Goal: Transaction & Acquisition: Purchase product/service

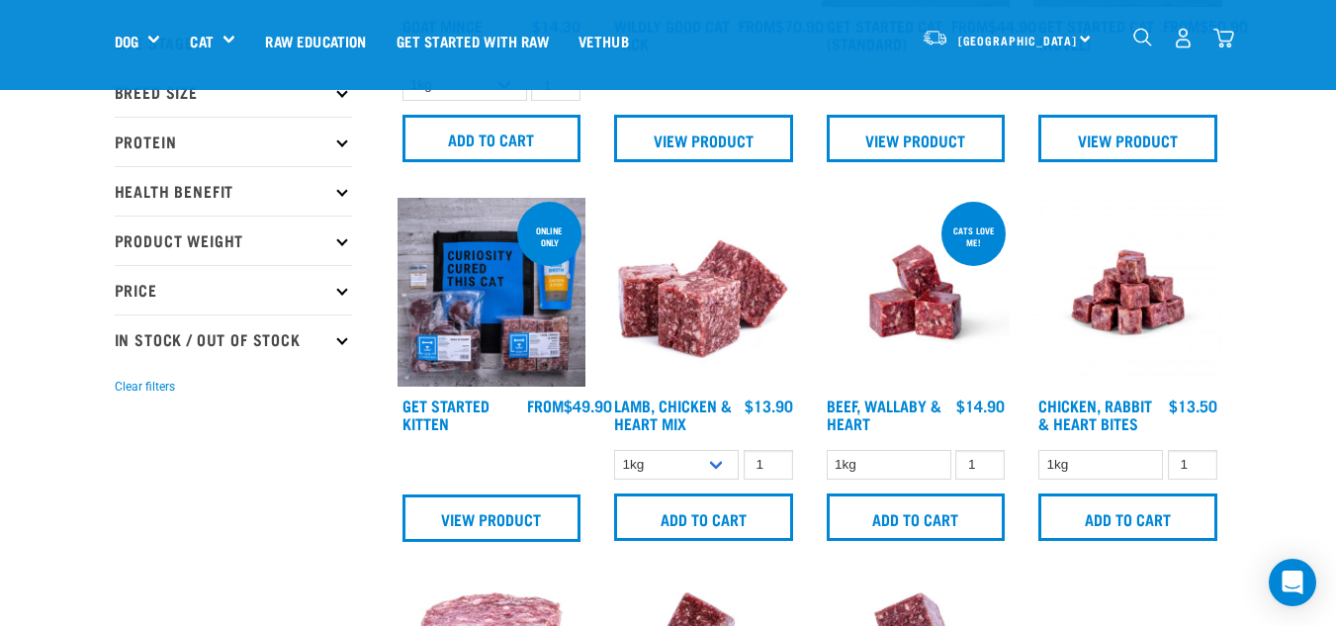
click at [1217, 36] on img "dropdown navigation" at bounding box center [1224, 38] width 21 height 21
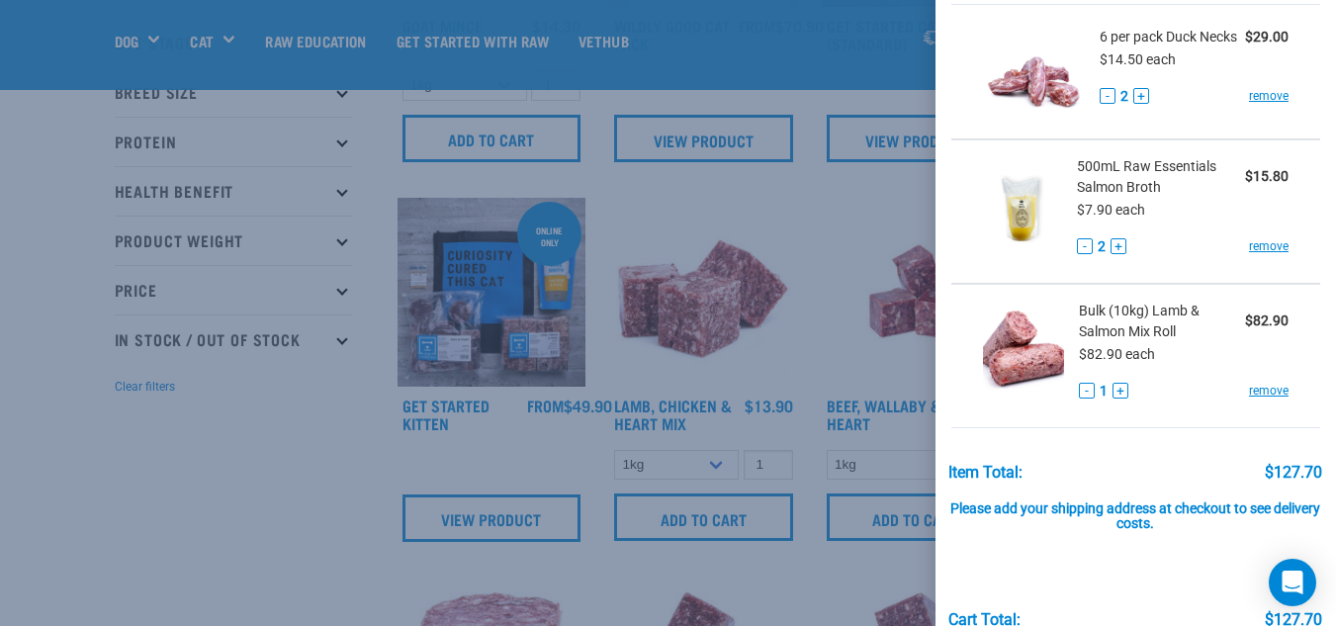
scroll to position [91, 0]
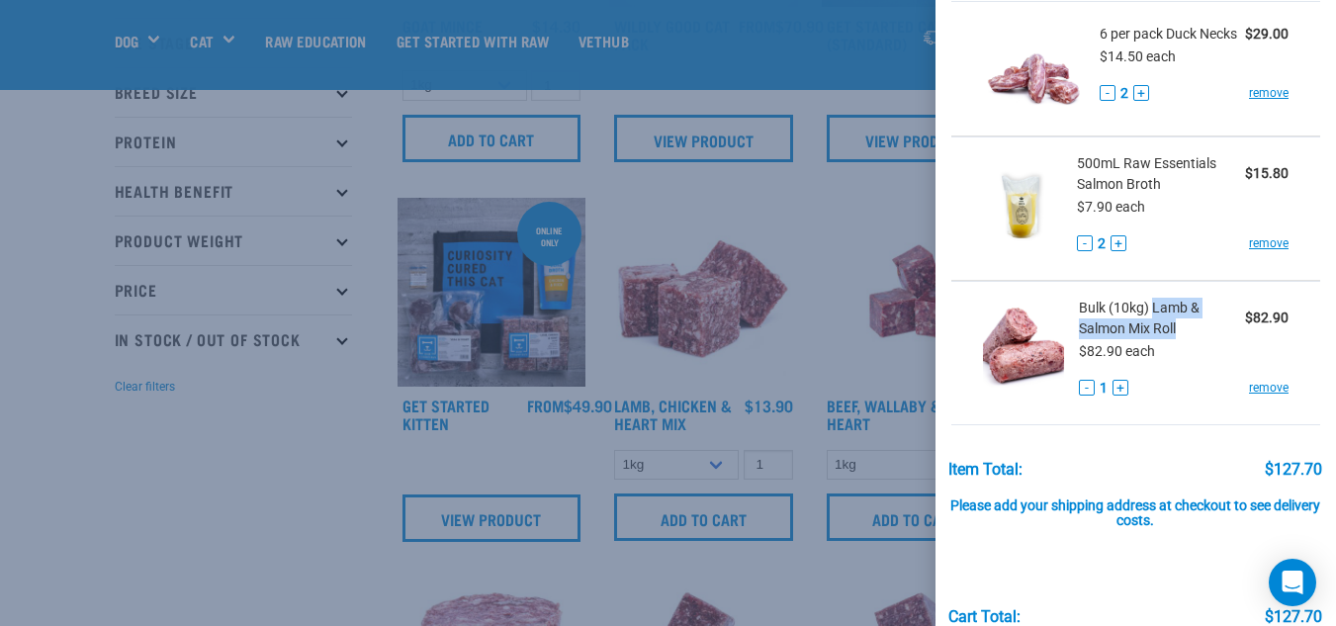
drag, startPoint x: 1178, startPoint y: 338, endPoint x: 1149, endPoint y: 323, distance: 32.3
click at [1149, 323] on span "Bulk (10kg) Lamb & Salmon Mix Roll" at bounding box center [1162, 319] width 166 height 42
copy span "Lamb & Salmon Mix Roll"
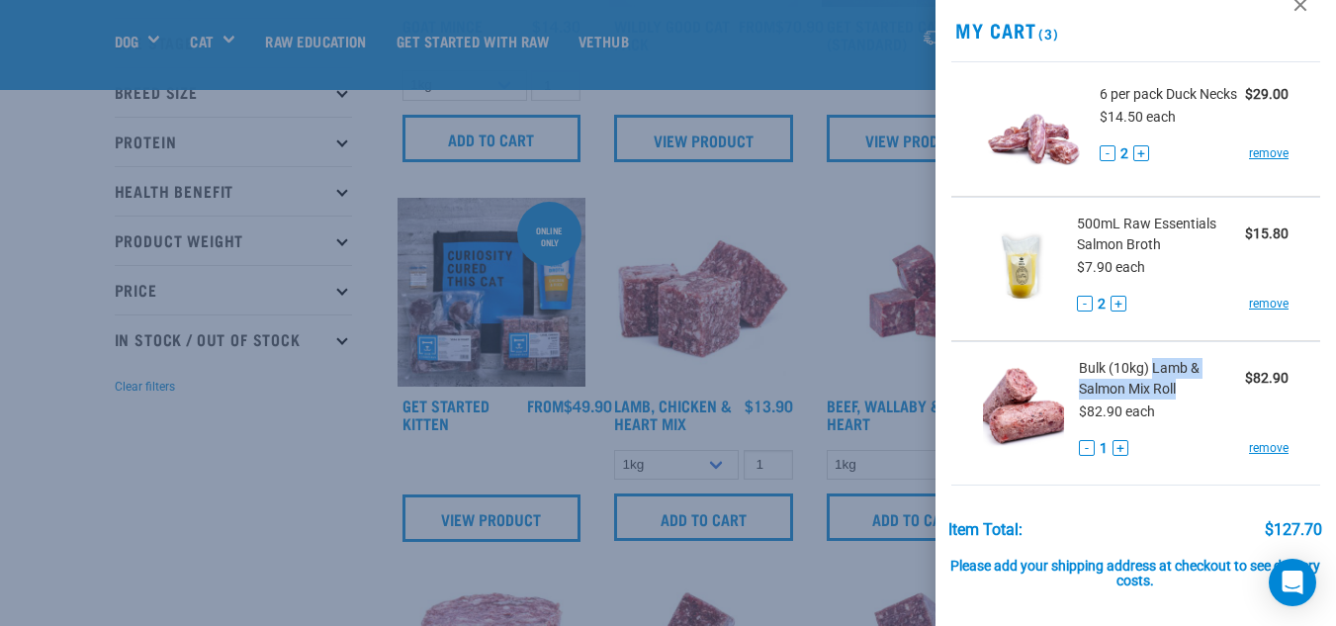
scroll to position [30, 0]
drag, startPoint x: 1073, startPoint y: 252, endPoint x: 1160, endPoint y: 254, distance: 87.1
click at [1160, 254] on span "500mL Raw Essentials Salmon Broth" at bounding box center [1161, 236] width 168 height 42
copy span "Salmon Broth"
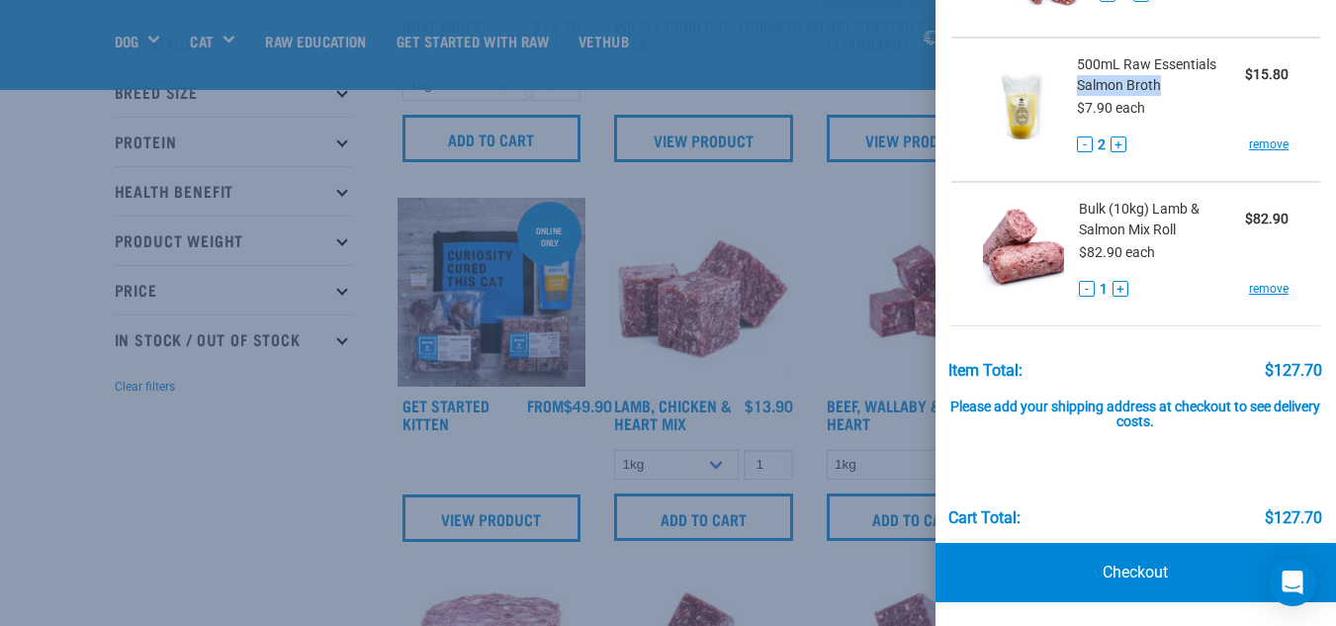
scroll to position [0, 0]
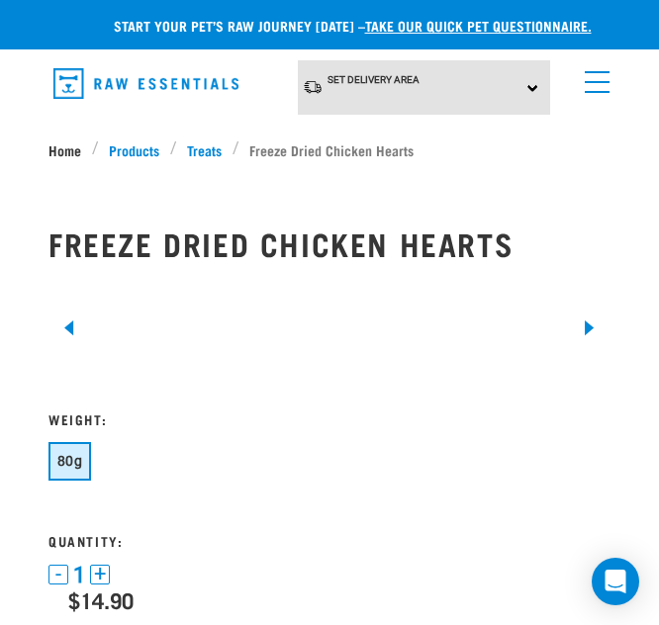
click at [58, 146] on link "Home" at bounding box center [70, 149] width 44 height 21
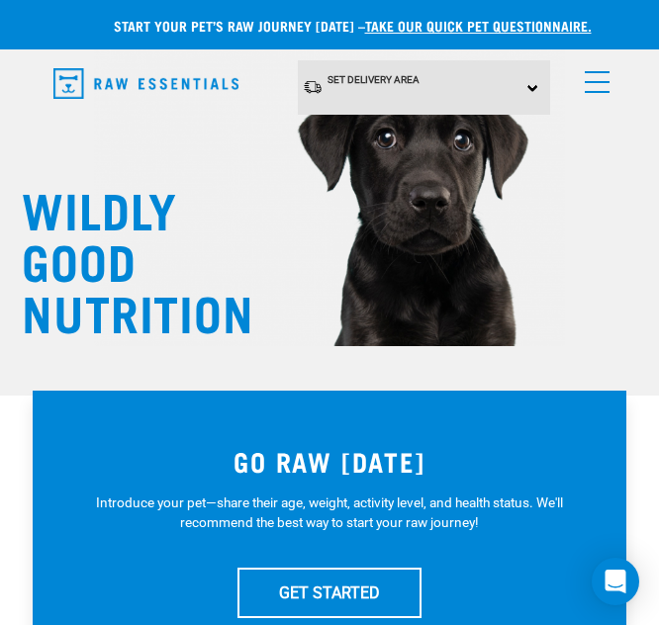
click at [596, 76] on link "menu" at bounding box center [593, 77] width 36 height 36
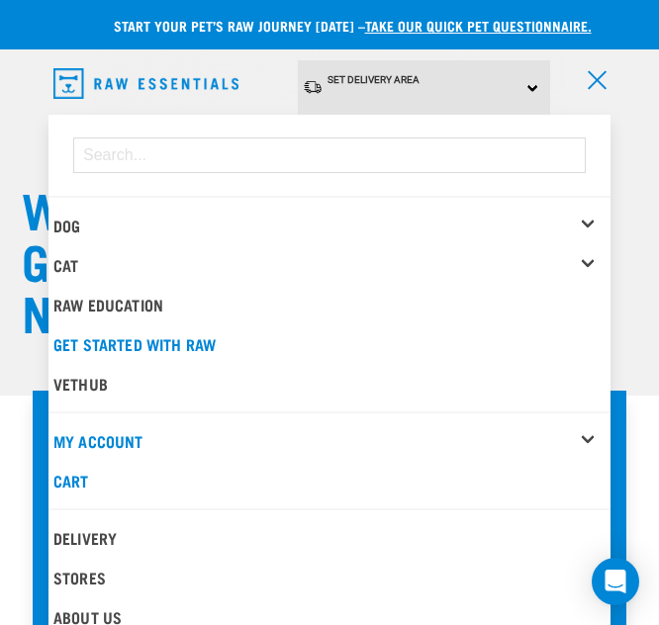
click at [91, 264] on div "Cat" at bounding box center [331, 265] width 557 height 40
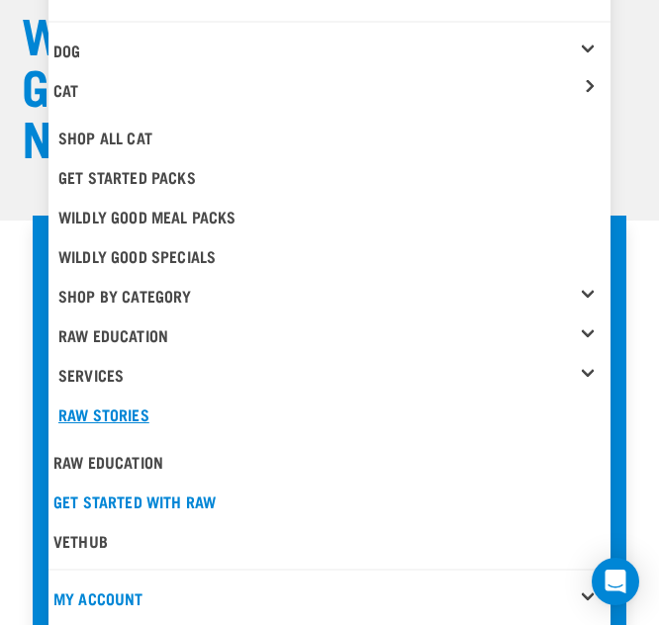
scroll to position [176, 0]
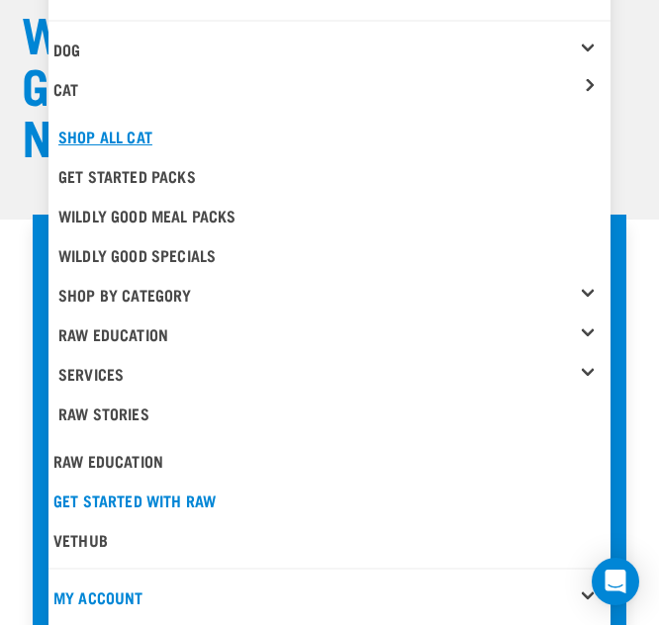
click at [110, 137] on link "Shop All Cat" at bounding box center [331, 137] width 557 height 40
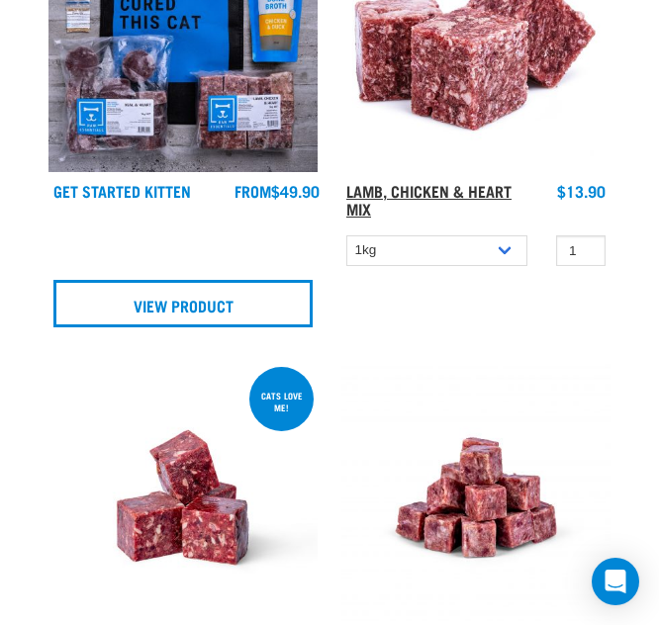
scroll to position [1446, 0]
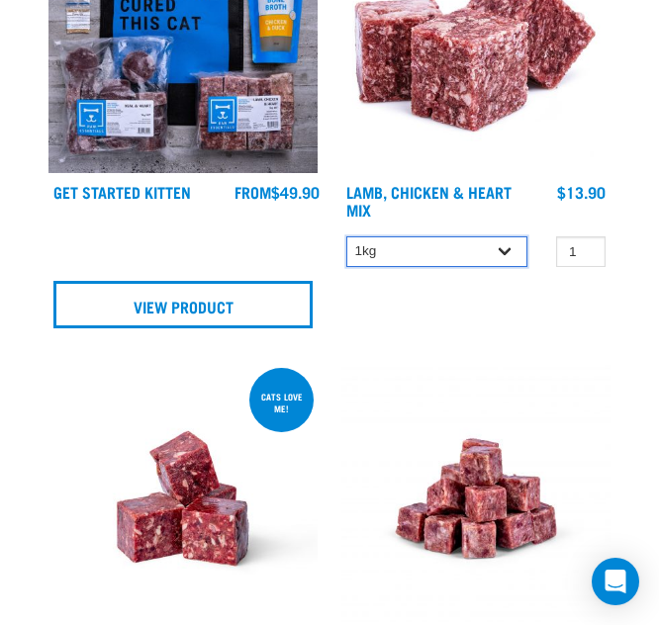
click at [503, 253] on select "1kg 3kg" at bounding box center [436, 251] width 181 height 31
select select "250"
click at [346, 236] on select "1kg 3kg" at bounding box center [436, 251] width 181 height 31
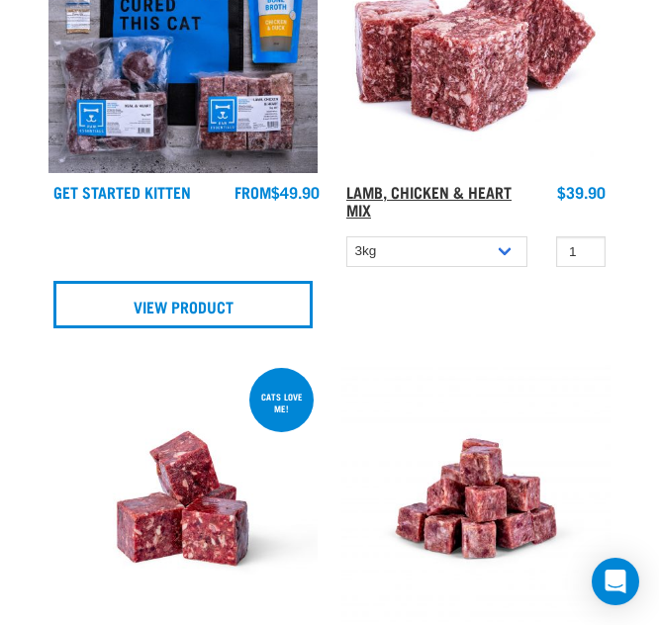
click at [443, 187] on link "Lamb, Chicken & Heart Mix" at bounding box center [428, 200] width 165 height 27
